Goal: Entertainment & Leisure: Consume media (video, audio)

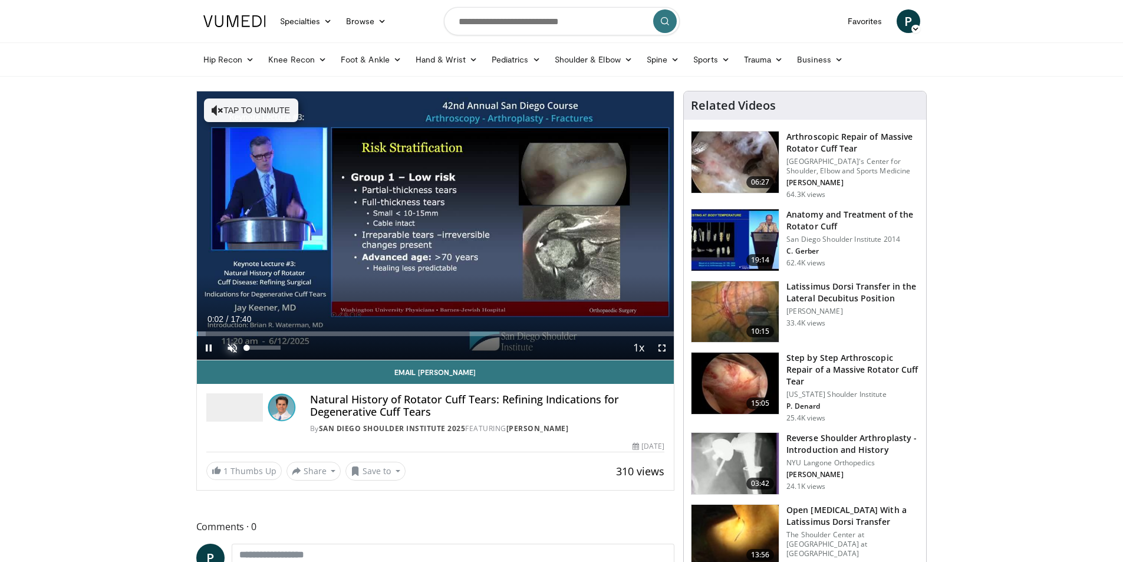
click at [235, 342] on span "Video Player" at bounding box center [232, 348] width 24 height 24
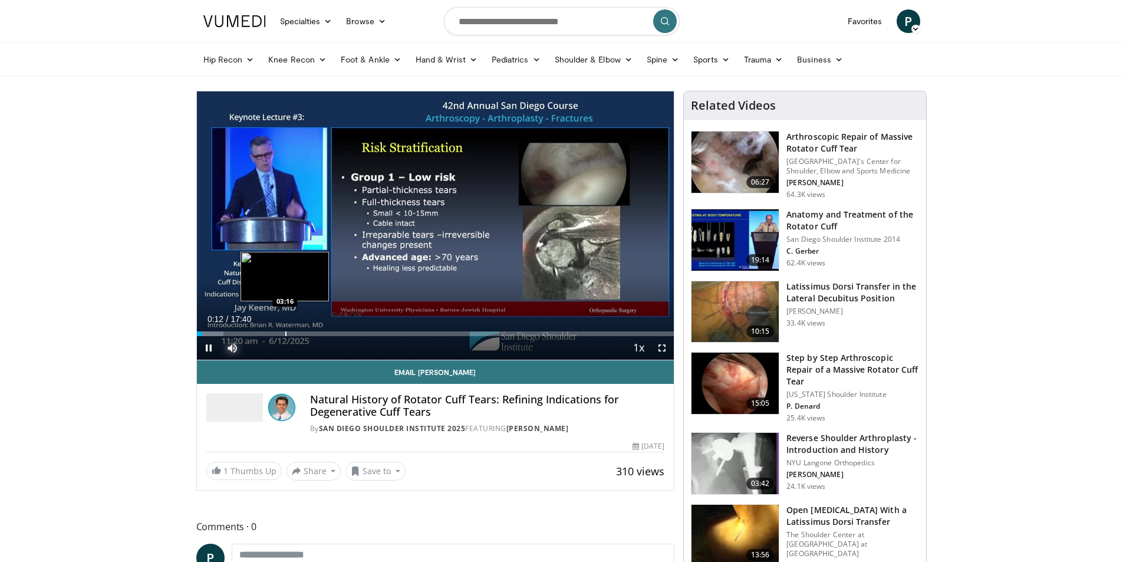
click at [285, 332] on div "Progress Bar" at bounding box center [285, 333] width 1 height 5
click at [659, 350] on span "Video Player" at bounding box center [662, 348] width 24 height 24
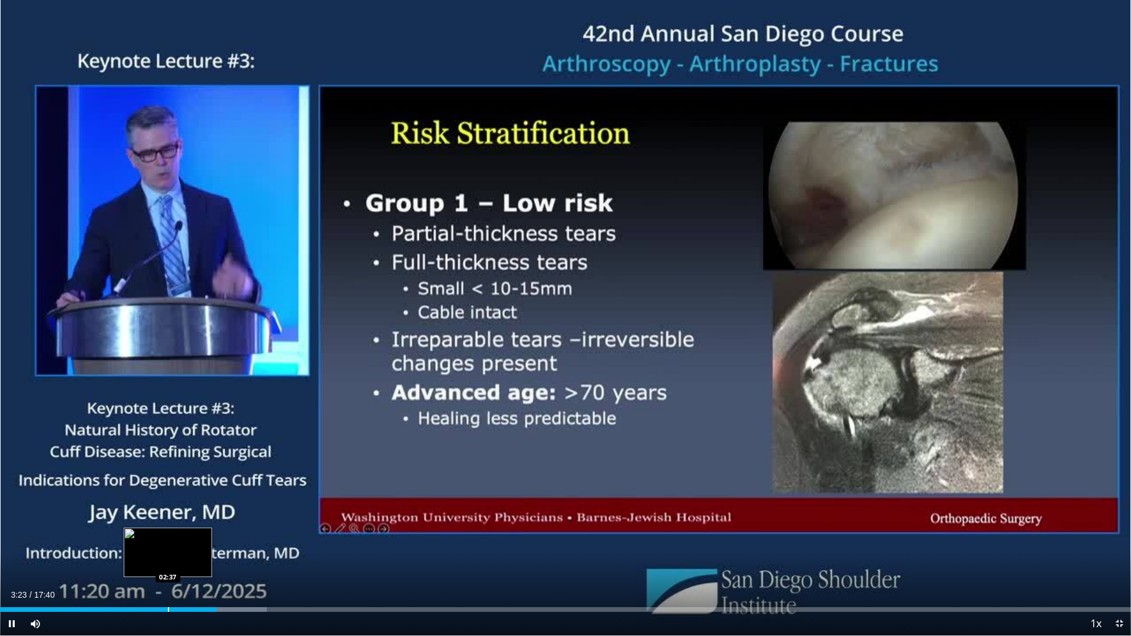
click at [168, 561] on div "Loaded : 23.59% 03:23 02:37" at bounding box center [565, 606] width 1131 height 11
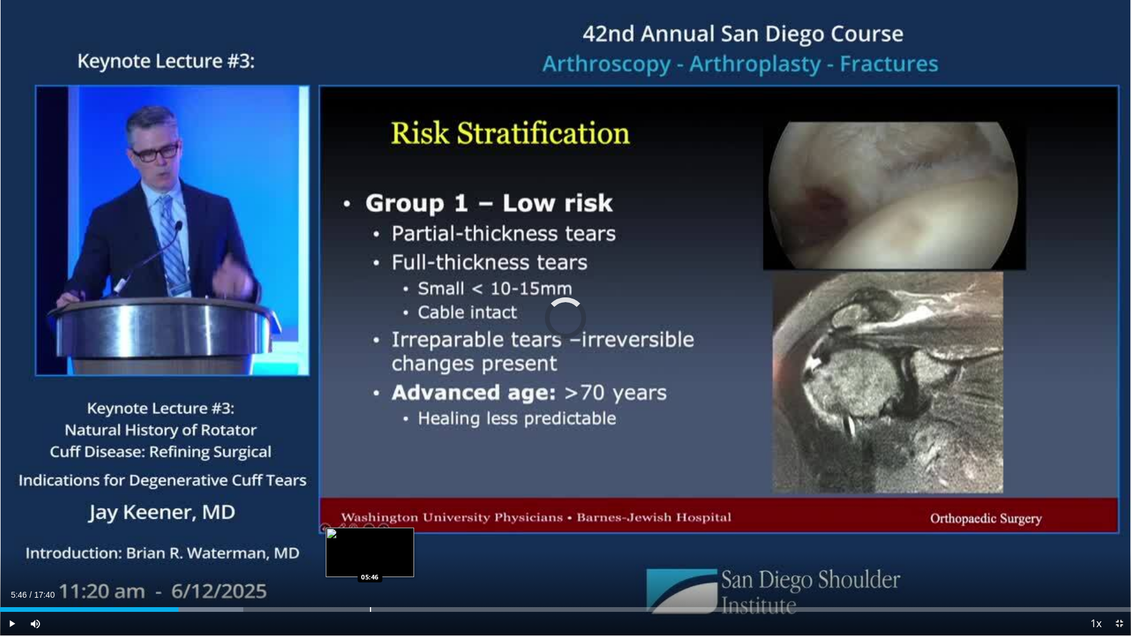
click at [370, 561] on div "Loaded : 21.50% 05:46 05:46" at bounding box center [565, 606] width 1131 height 11
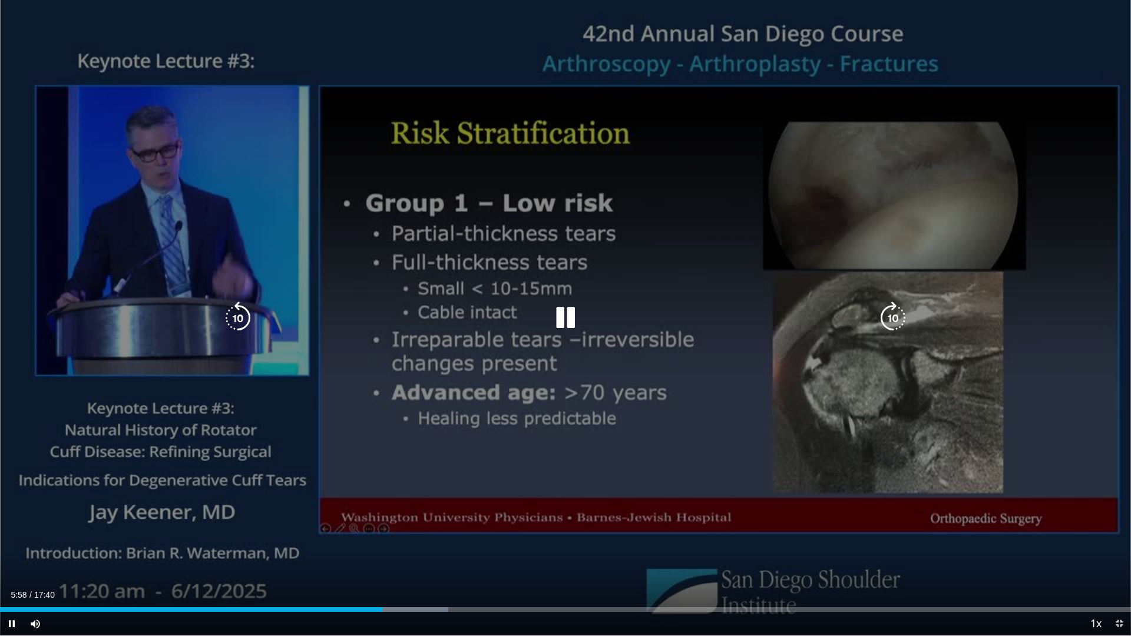
click at [638, 561] on div "Loaded : 39.64% 05:59 09:54" at bounding box center [565, 606] width 1131 height 11
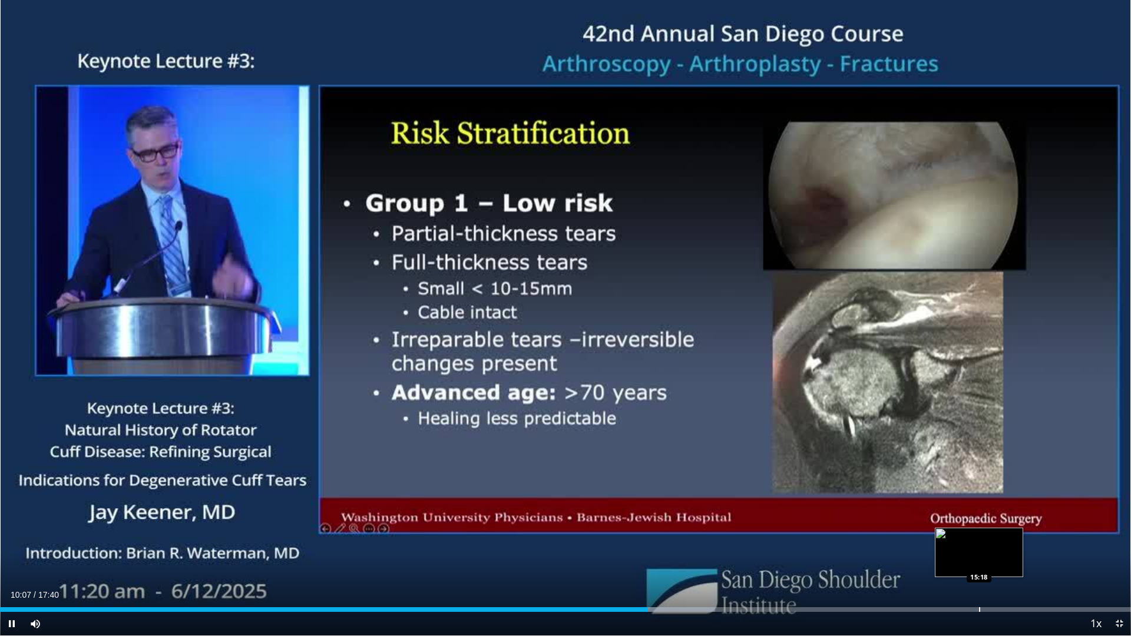
click at [980, 561] on div "Progress Bar" at bounding box center [979, 610] width 1 height 5
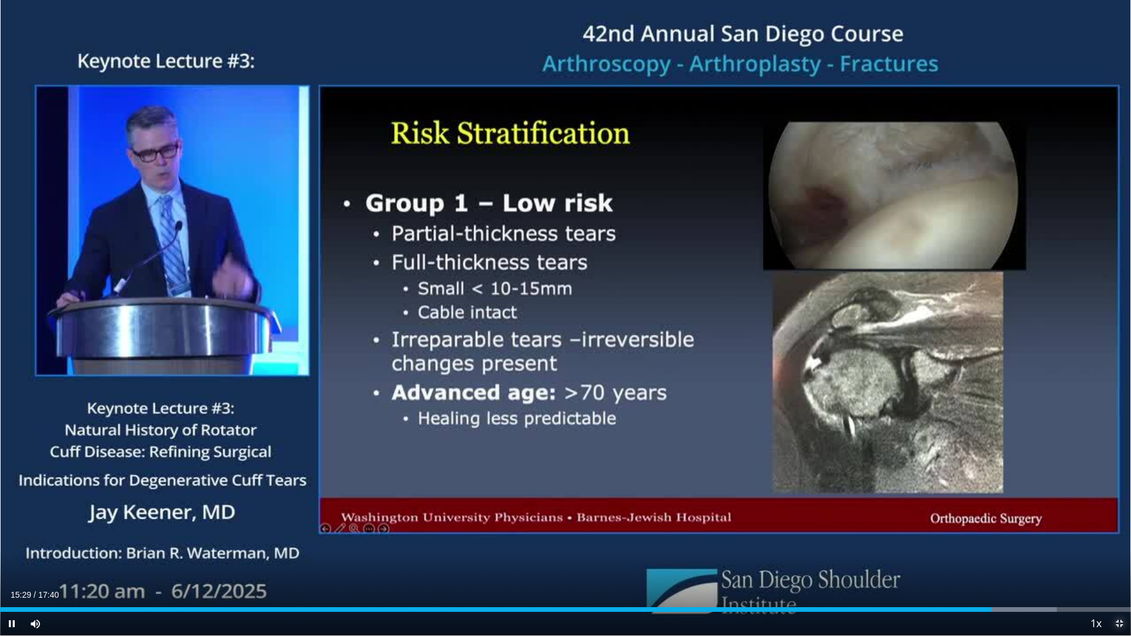
click at [1120, 561] on span "Video Player" at bounding box center [1120, 624] width 24 height 24
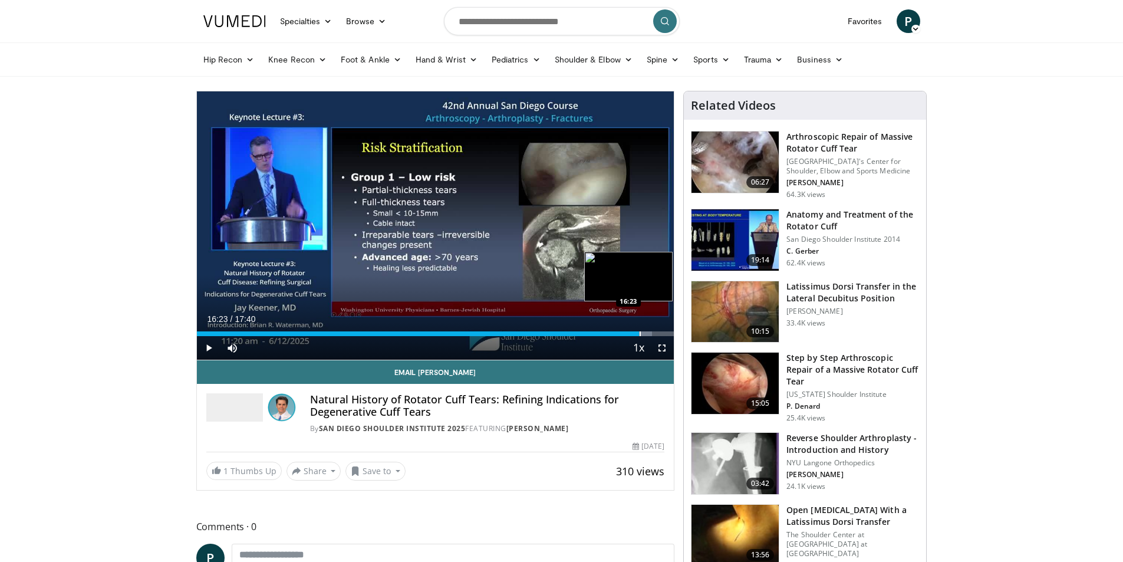
click at [639, 330] on div "Loaded : 95.39% 16:23 16:23" at bounding box center [435, 330] width 477 height 11
click at [607, 331] on div "Progress Bar" at bounding box center [607, 333] width 1 height 5
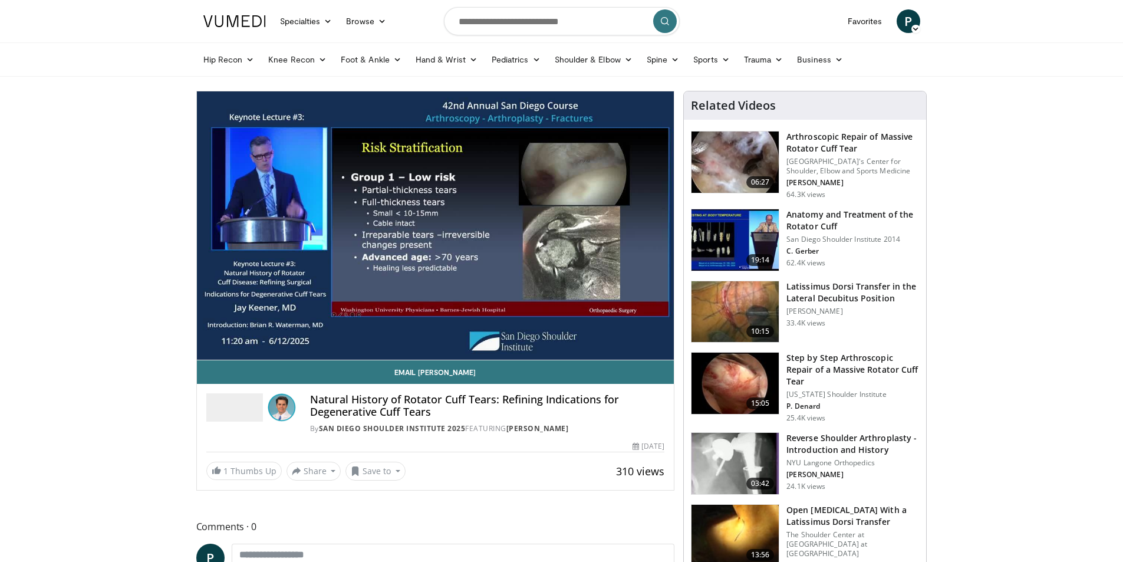
click at [741, 443] on img at bounding box center [734, 463] width 87 height 61
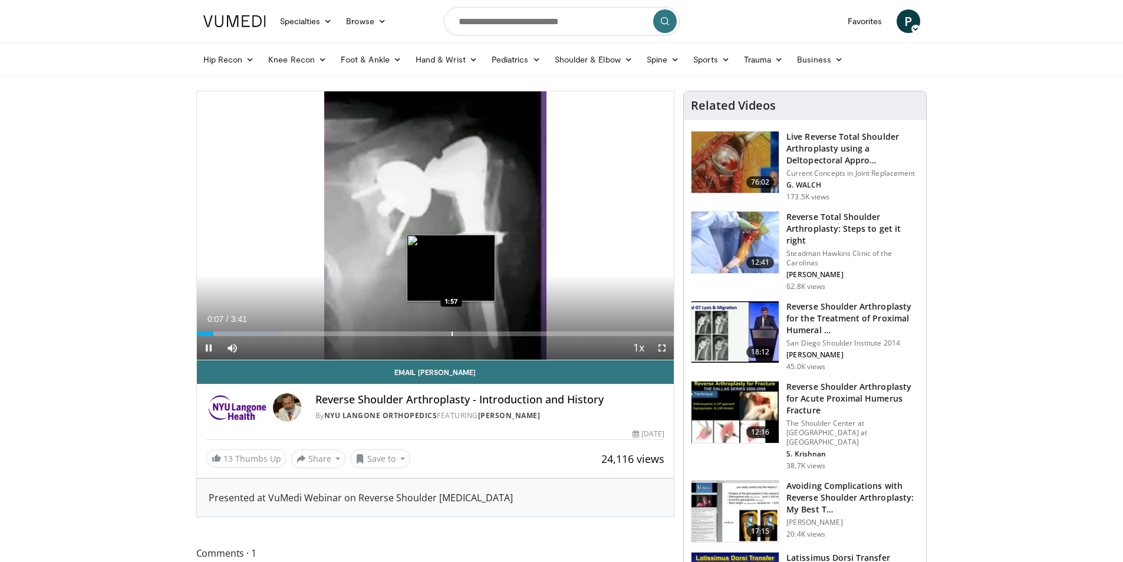
click at [452, 329] on div "Loaded : 18.11% 0:07 1:57" at bounding box center [435, 330] width 477 height 11
click at [461, 334] on div "Progress Bar" at bounding box center [461, 333] width 1 height 5
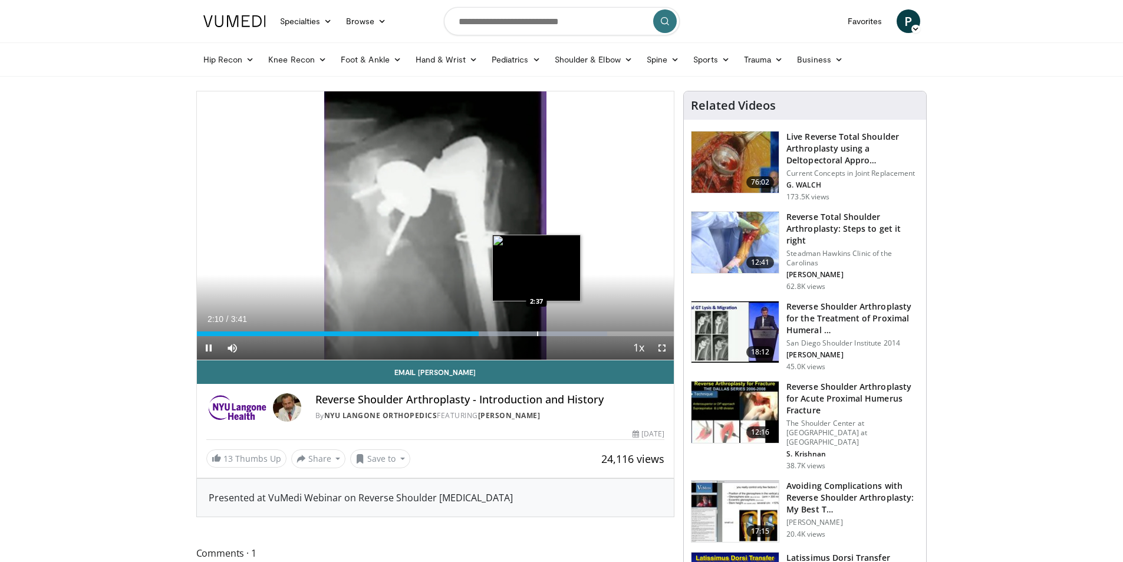
click at [537, 334] on div "Progress Bar" at bounding box center [537, 333] width 1 height 5
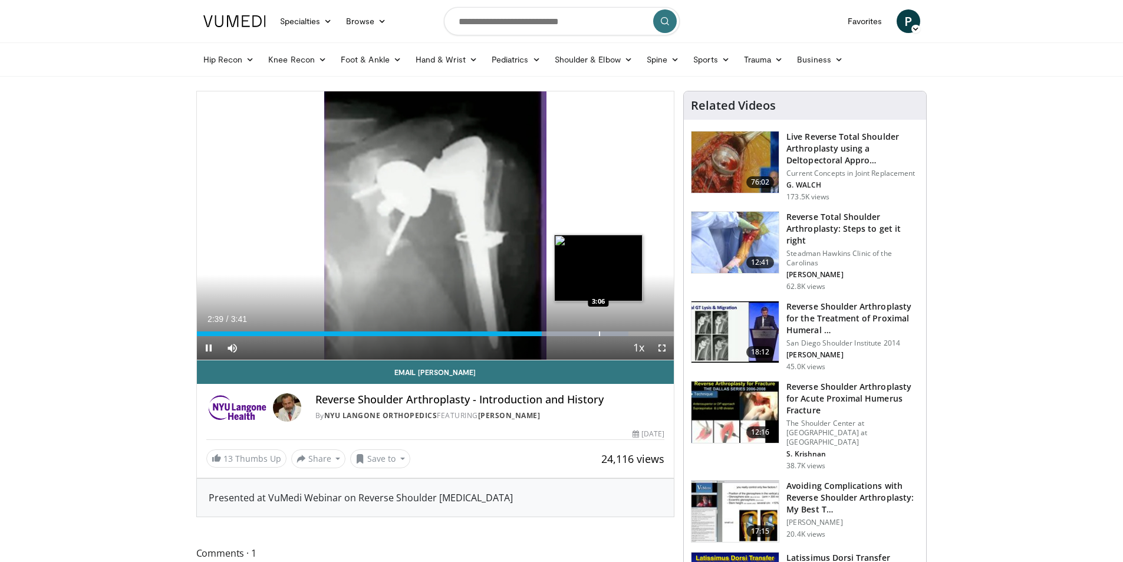
click at [599, 329] on div "Loaded : 90.52% 2:40 3:06" at bounding box center [435, 330] width 477 height 11
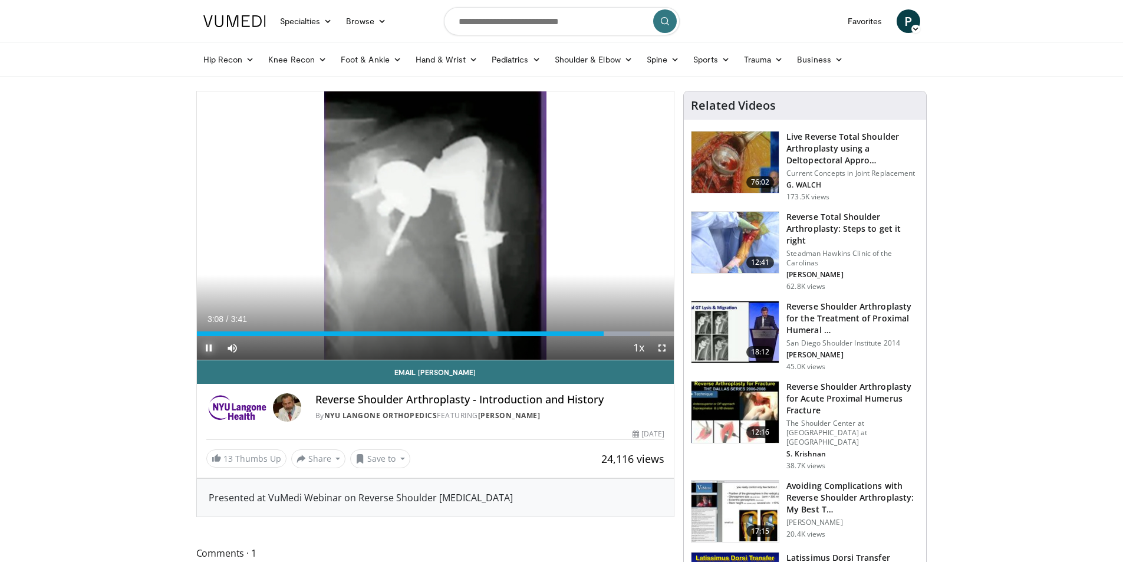
click at [212, 342] on span "Video Player" at bounding box center [209, 348] width 24 height 24
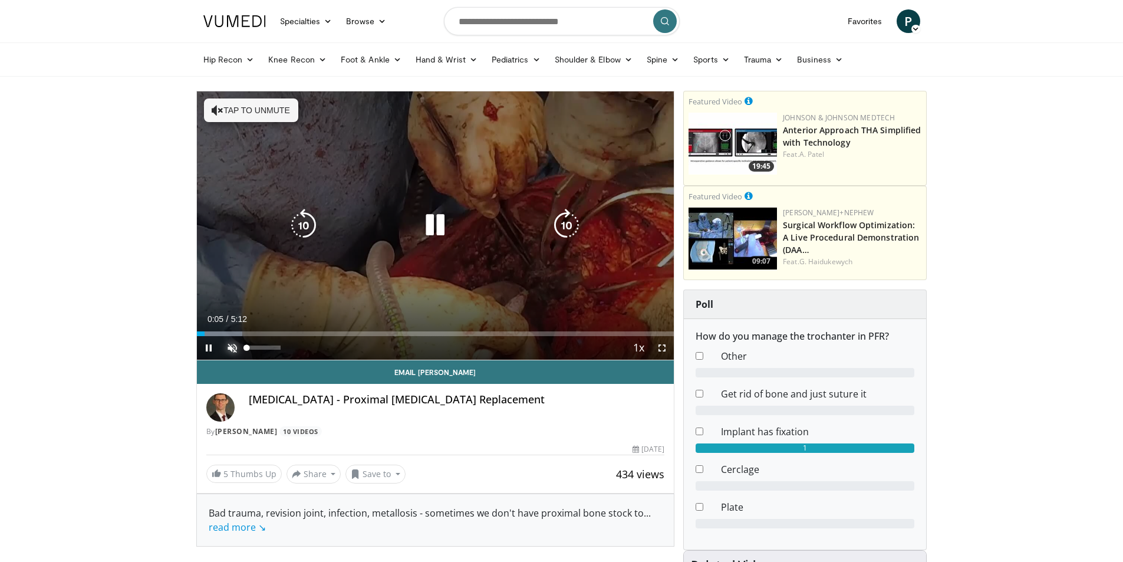
click at [233, 344] on span "Video Player" at bounding box center [232, 348] width 24 height 24
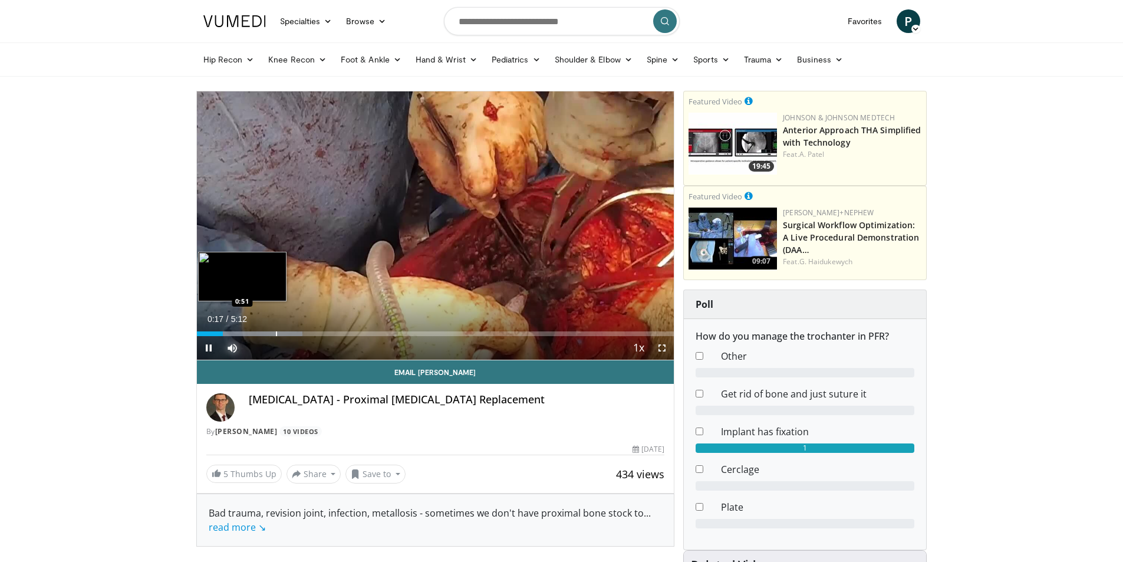
click at [276, 335] on div "Progress Bar" at bounding box center [276, 333] width 1 height 5
click at [659, 347] on span "Video Player" at bounding box center [662, 348] width 24 height 24
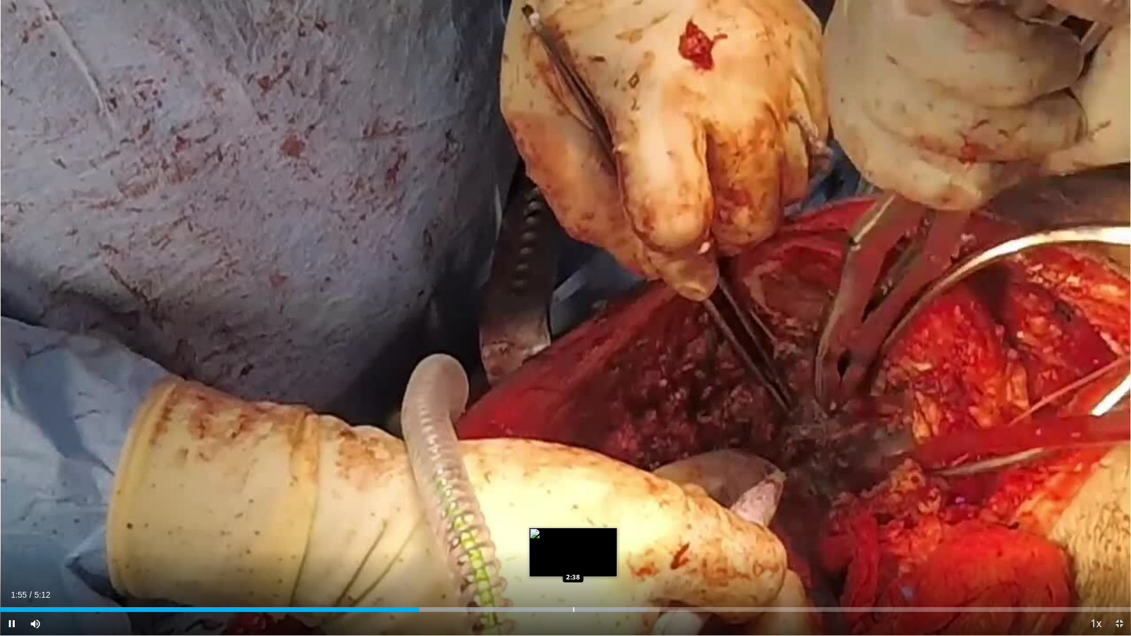
click at [575, 561] on div "Loaded : 57.20% 1:55 2:38" at bounding box center [565, 606] width 1131 height 11
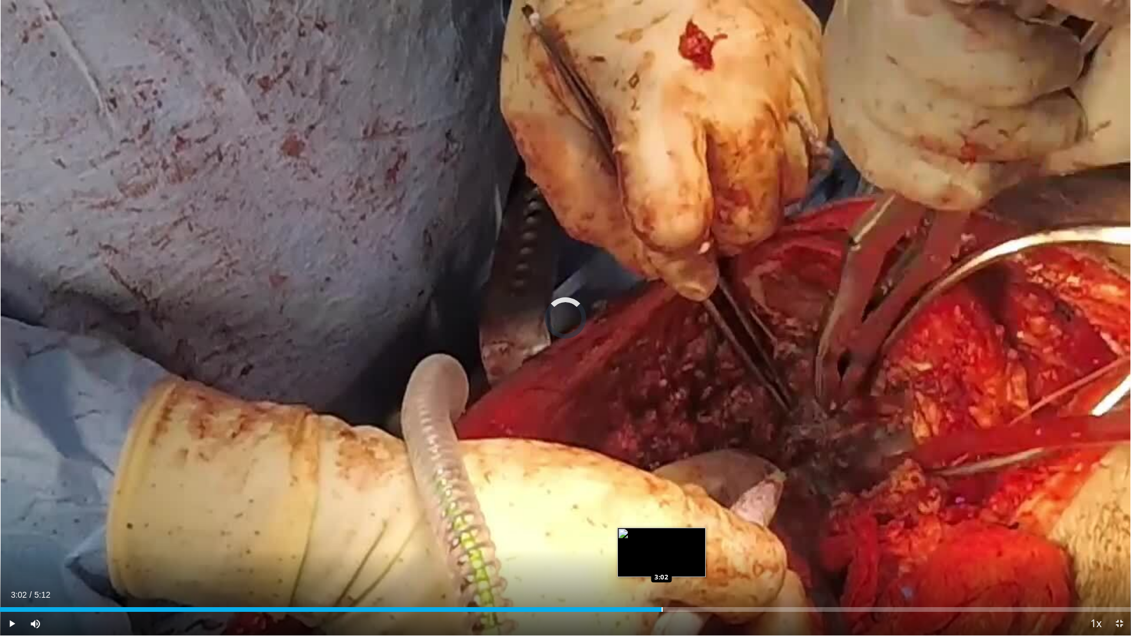
click at [662, 561] on div "Progress Bar" at bounding box center [662, 610] width 1 height 5
click at [1115, 561] on span "Video Player" at bounding box center [1120, 624] width 24 height 24
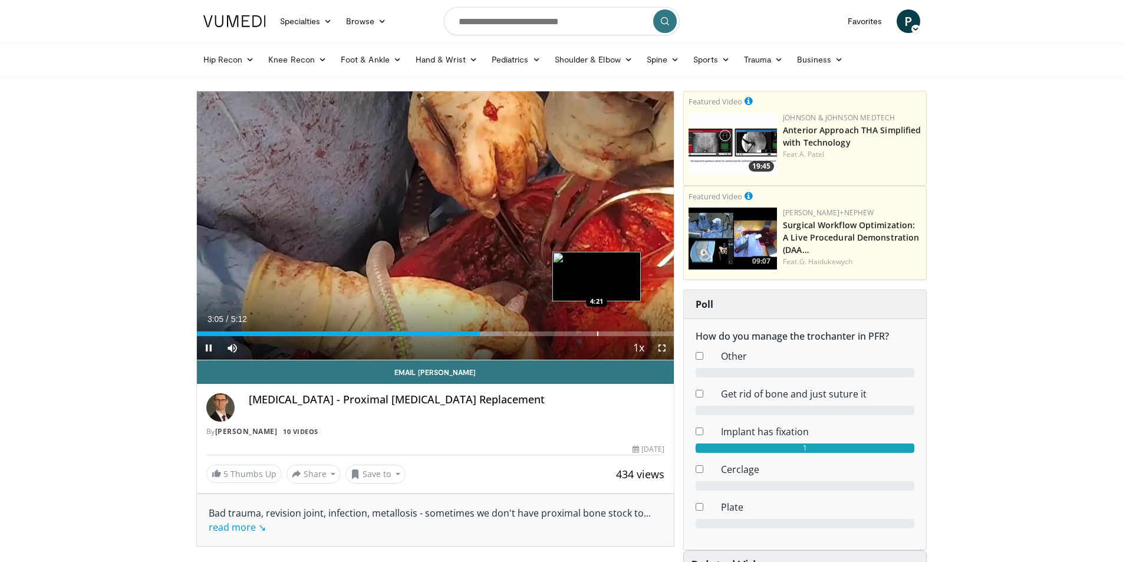
click at [596, 326] on div "Loaded : 64.16% 3:05 4:21" at bounding box center [435, 330] width 477 height 11
click at [648, 331] on div "Progress Bar" at bounding box center [648, 333] width 1 height 5
click at [638, 333] on div "Progress Bar" at bounding box center [638, 333] width 1 height 5
click at [659, 345] on span "Video Player" at bounding box center [662, 348] width 24 height 24
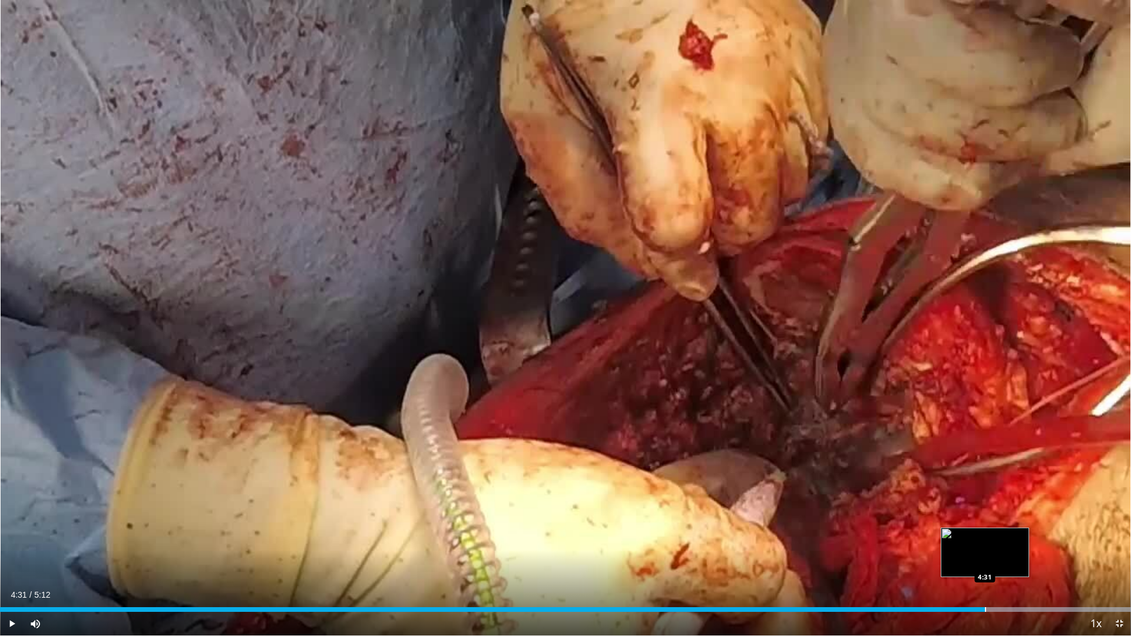
click at [985, 561] on div "Progress Bar" at bounding box center [985, 610] width 1 height 5
click at [726, 561] on div "Current Time 4:55 / Duration 5:12 Pause Skip Backward Skip Forward Mute 67% Loa…" at bounding box center [565, 624] width 1131 height 24
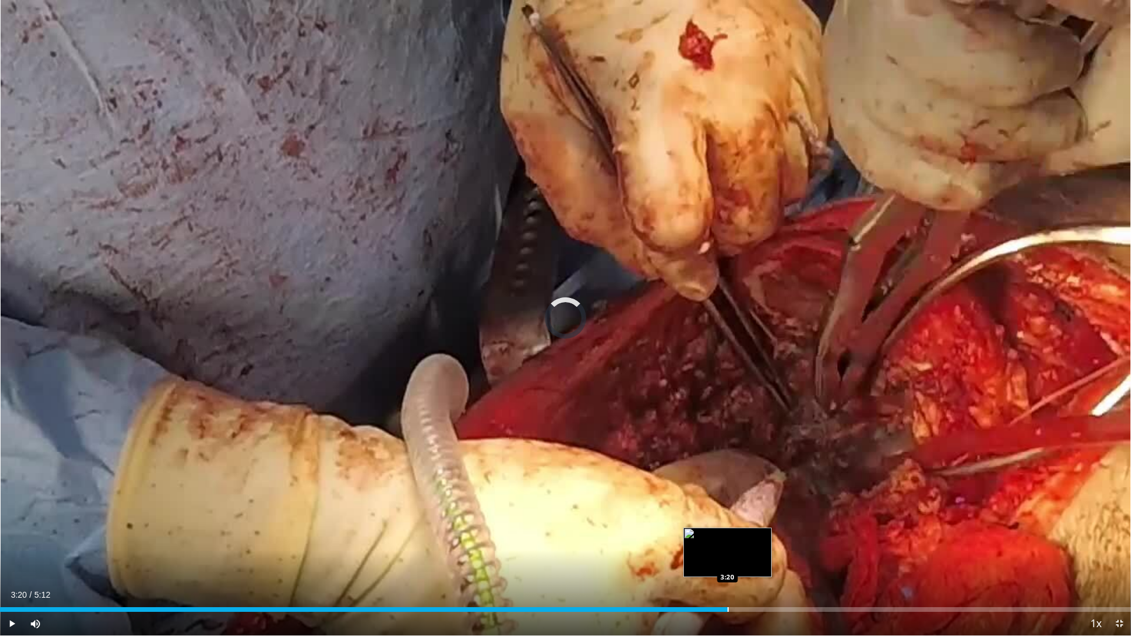
click at [728, 561] on div "Loaded : 0.00% 3:20 3:20" at bounding box center [565, 606] width 1131 height 11
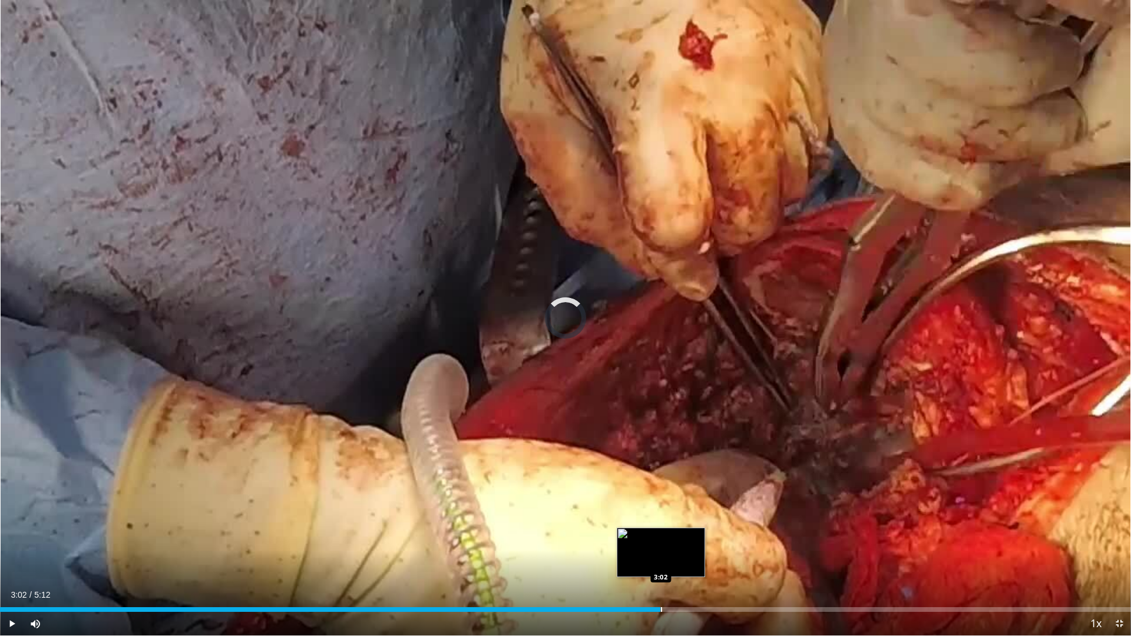
click at [661, 561] on div "3:28" at bounding box center [330, 610] width 661 height 5
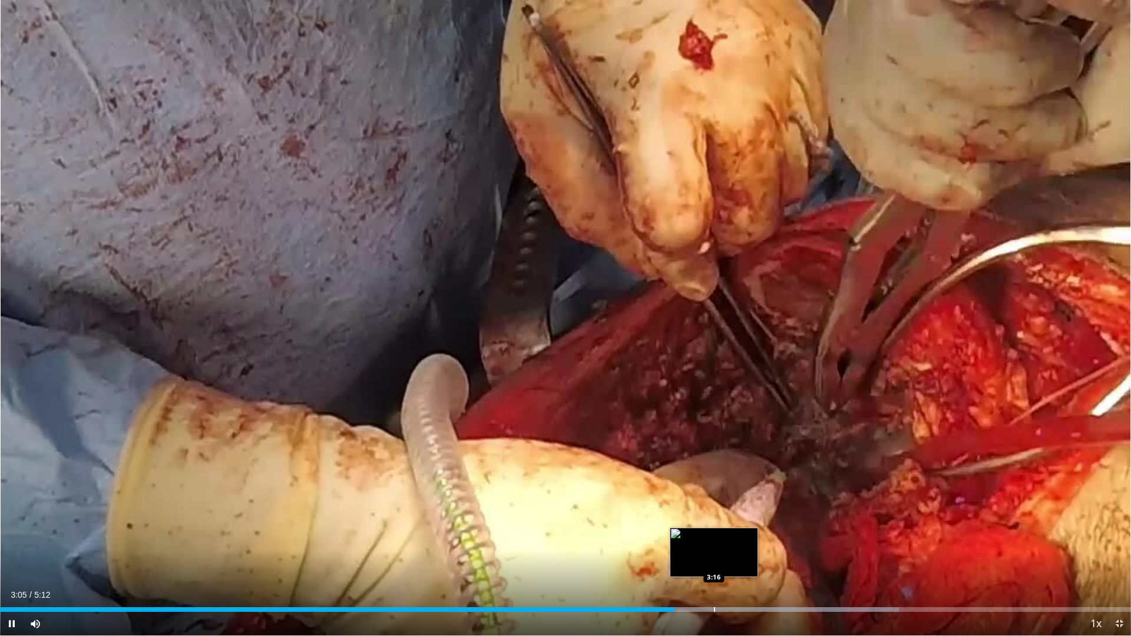
click at [714, 561] on div "Progress Bar" at bounding box center [714, 610] width 1 height 5
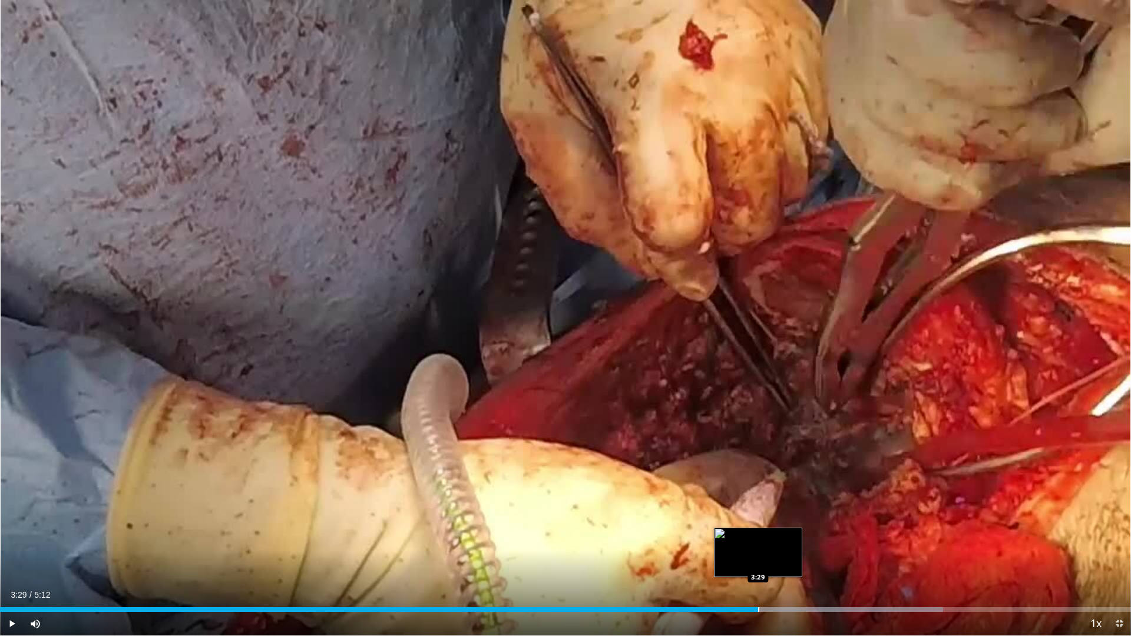
click at [758, 561] on div "Loaded : 83.41% 3:20 3:29" at bounding box center [565, 606] width 1131 height 11
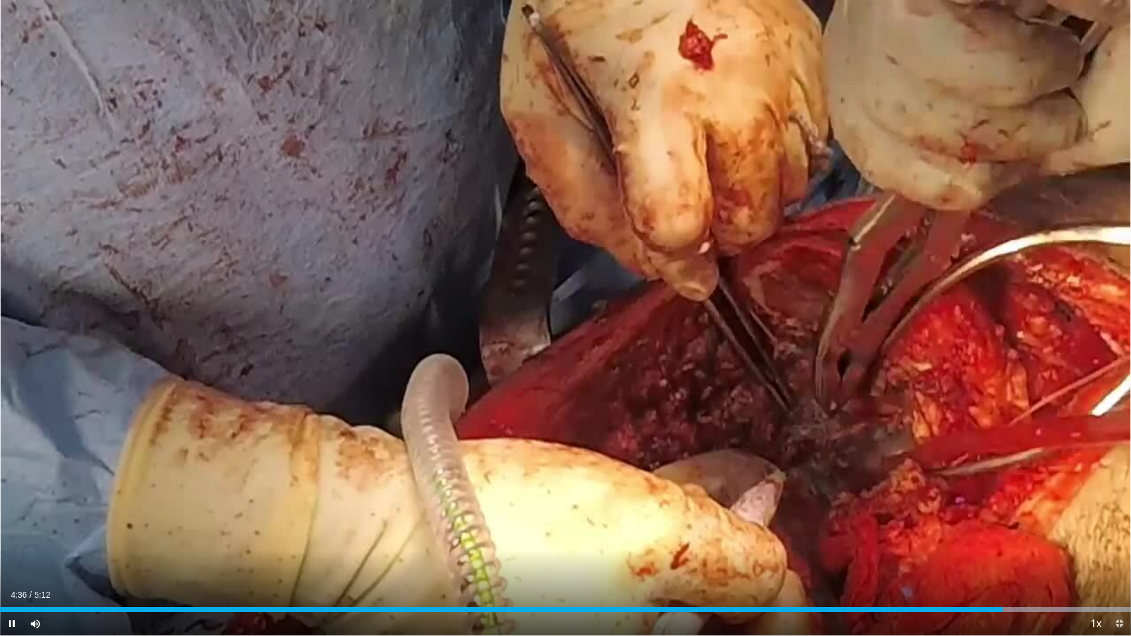
click at [1117, 561] on span "Video Player" at bounding box center [1120, 624] width 24 height 24
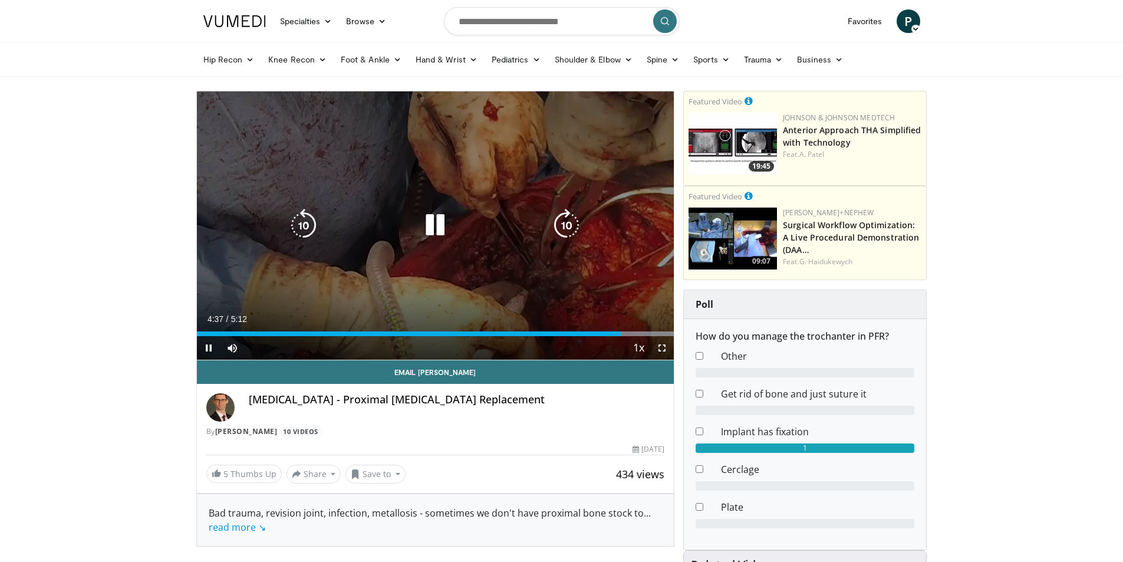
click at [478, 264] on div "10 seconds Tap to unmute" at bounding box center [435, 225] width 477 height 268
